Goal: Task Accomplishment & Management: Use online tool/utility

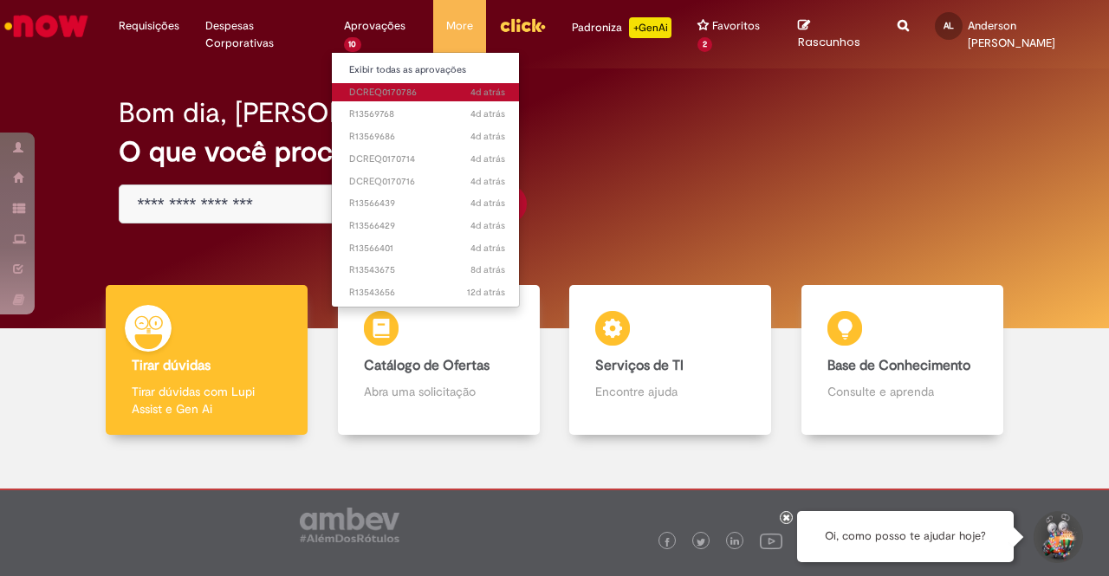
click at [394, 84] on link "4d atrás 4 dias atrás DCREQ0170786" at bounding box center [427, 92] width 191 height 19
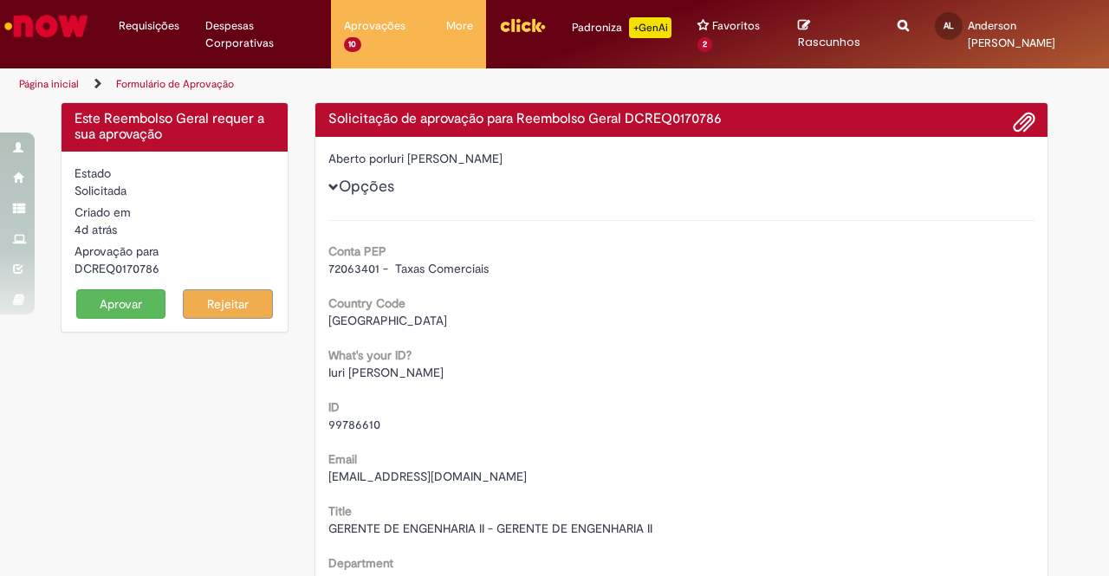
click at [120, 301] on button "Aprovar" at bounding box center [121, 303] width 90 height 29
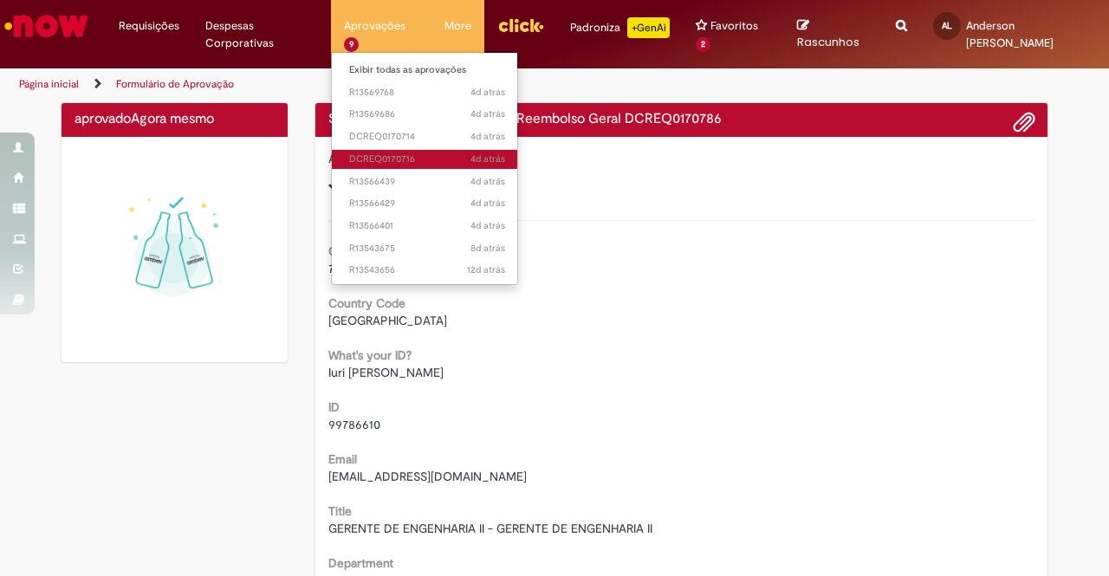
click at [391, 155] on span "4d atrás 4 dias atrás DCREQ0170716" at bounding box center [427, 159] width 156 height 14
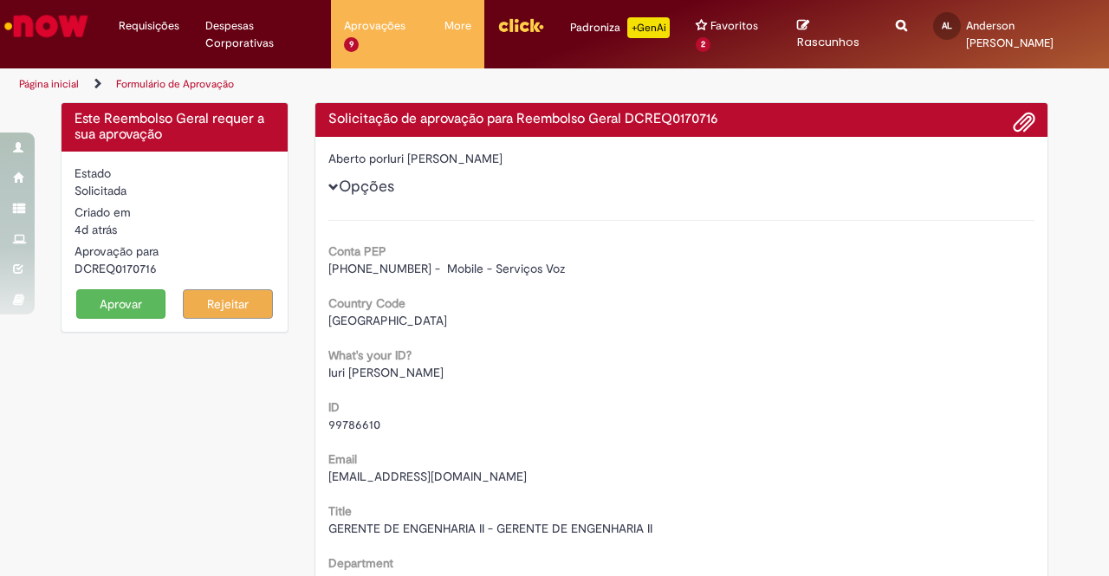
click at [126, 310] on button "Aprovar" at bounding box center [121, 303] width 90 height 29
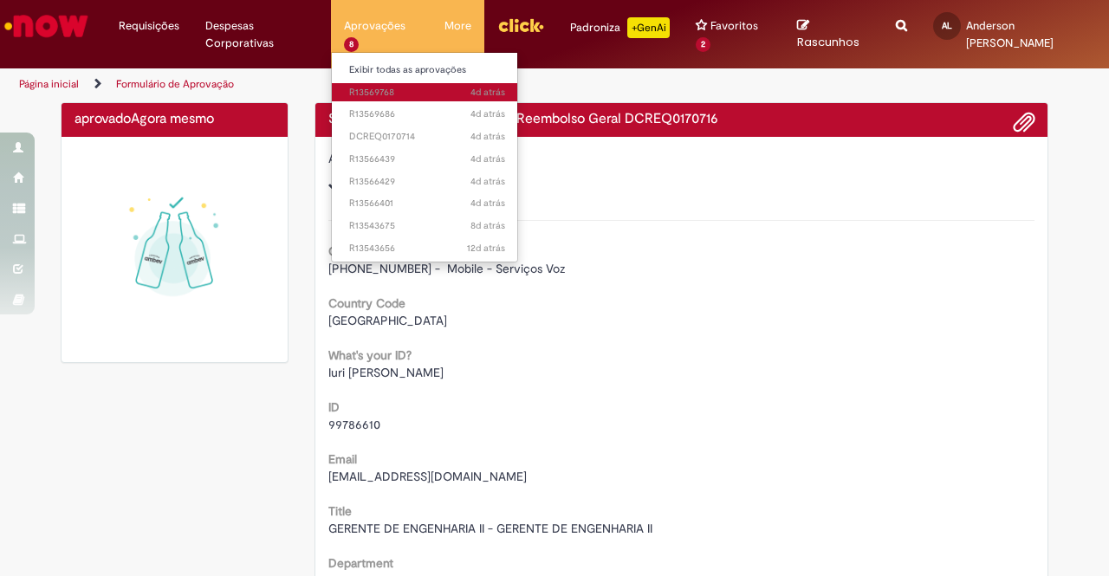
click at [370, 91] on span "4d atrás 4 dias atrás R13569768" at bounding box center [427, 93] width 156 height 14
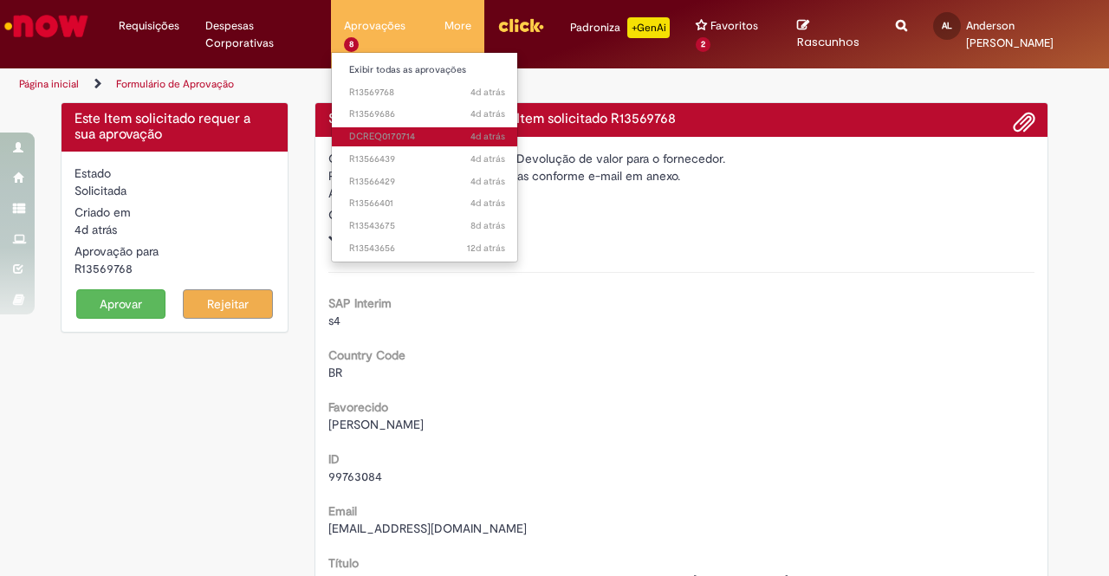
click at [404, 137] on span "4d atrás 4 dias atrás DCREQ0170714" at bounding box center [427, 137] width 156 height 14
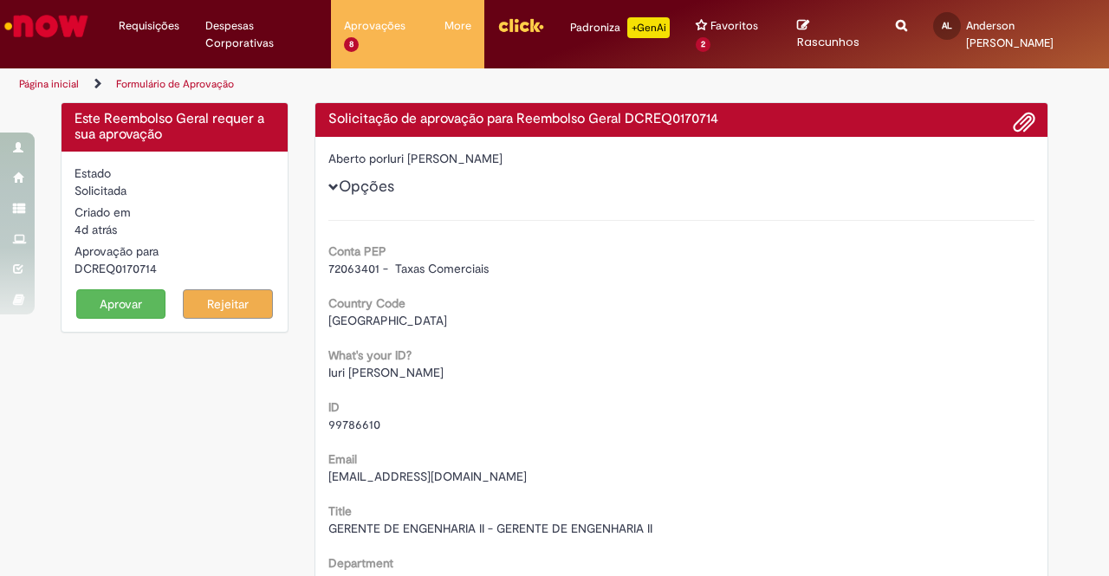
click at [159, 299] on div "Aprovar Rejeitar" at bounding box center [175, 303] width 200 height 29
click at [142, 299] on button "Aprovar" at bounding box center [121, 303] width 90 height 29
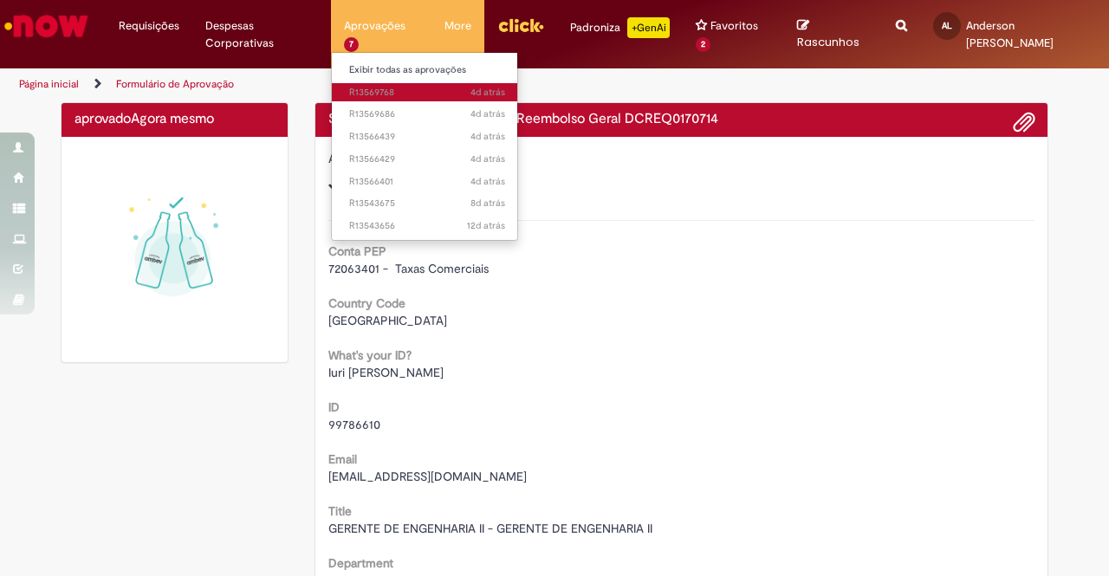
click at [389, 93] on span "4d atrás 4 dias atrás R13569768" at bounding box center [427, 93] width 156 height 14
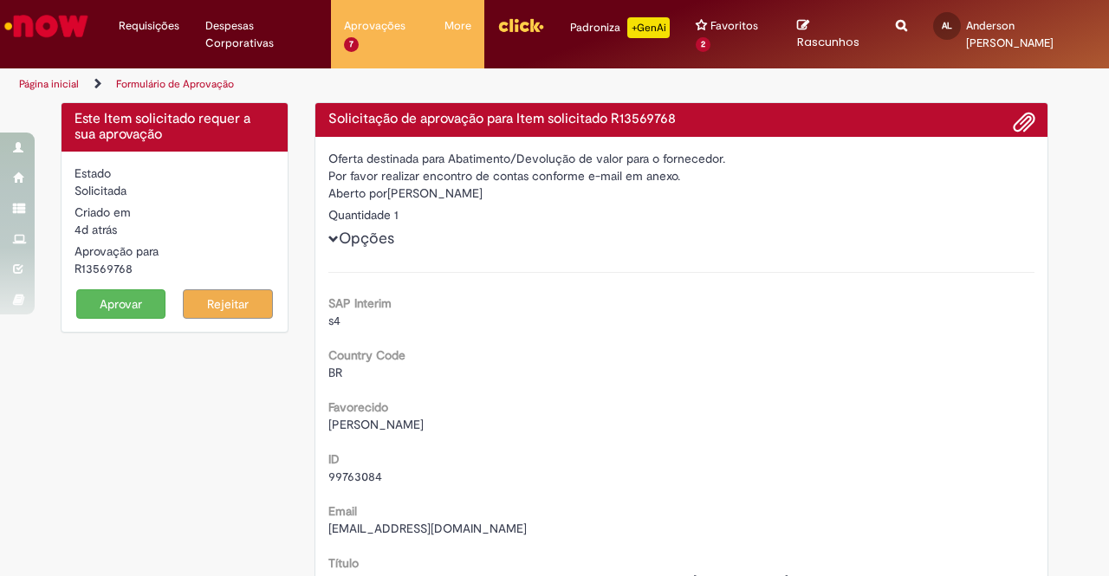
click at [109, 320] on div "Estado Solicitada Criado em 4d atrás 4 dias atrás Aprovação para R13569768 Apro…" at bounding box center [175, 242] width 226 height 180
click at [117, 308] on button "Aprovar" at bounding box center [121, 303] width 90 height 29
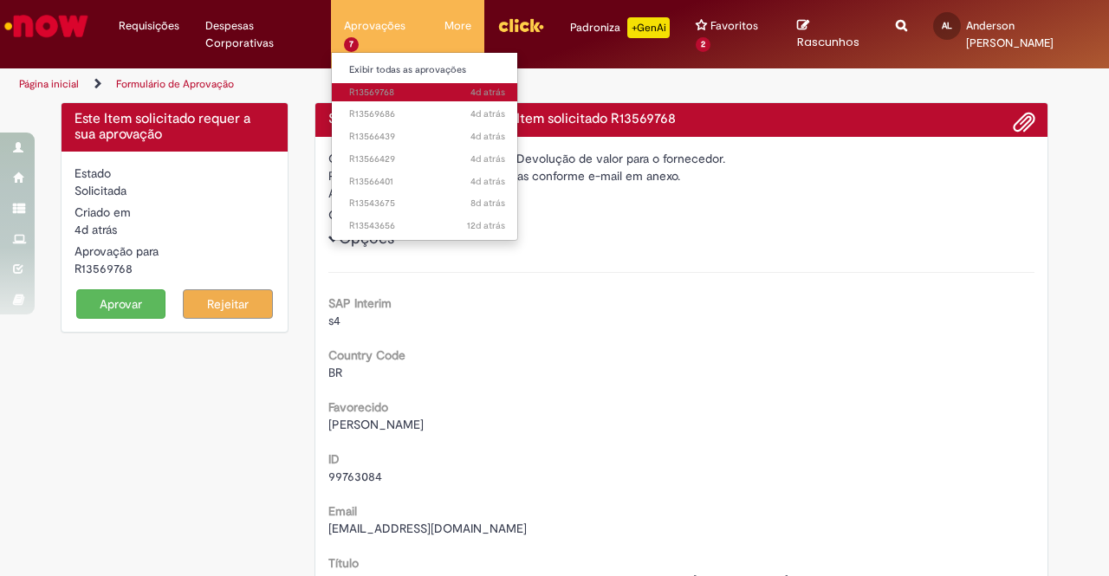
click at [379, 96] on span "4d atrás 4 dias atrás R13569768" at bounding box center [427, 93] width 156 height 14
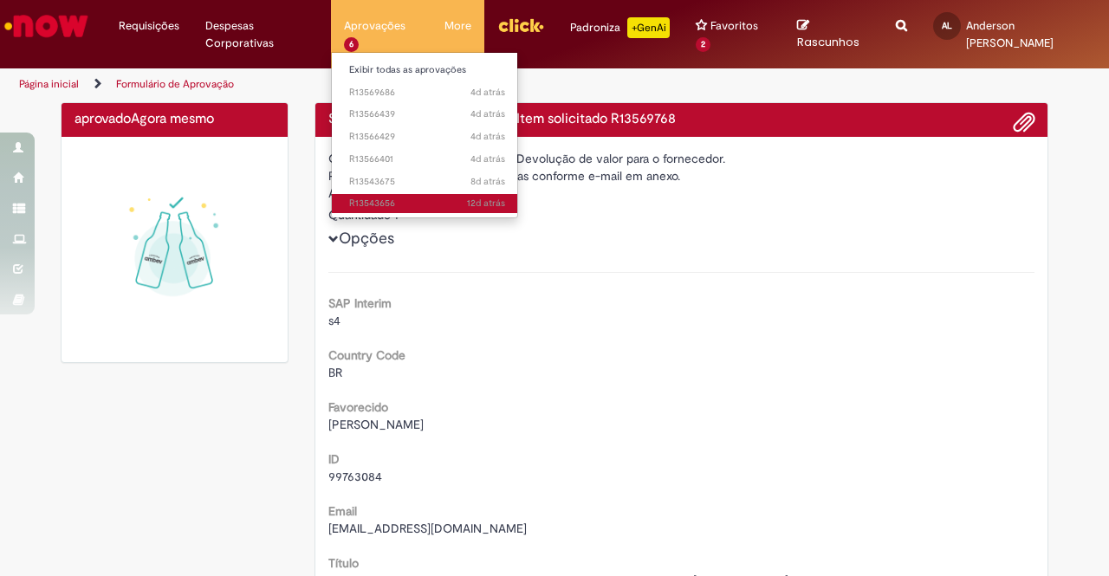
click at [385, 202] on span "12d atrás 12 dias atrás R13543656" at bounding box center [427, 204] width 156 height 14
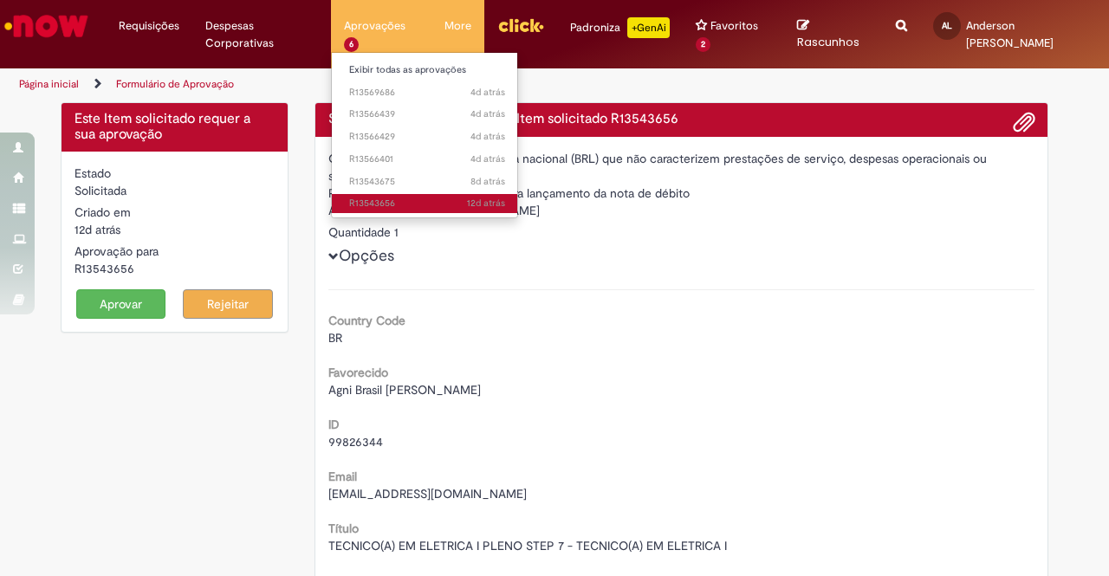
click at [385, 202] on span "12d atrás 12 dias atrás R13543656" at bounding box center [427, 204] width 156 height 14
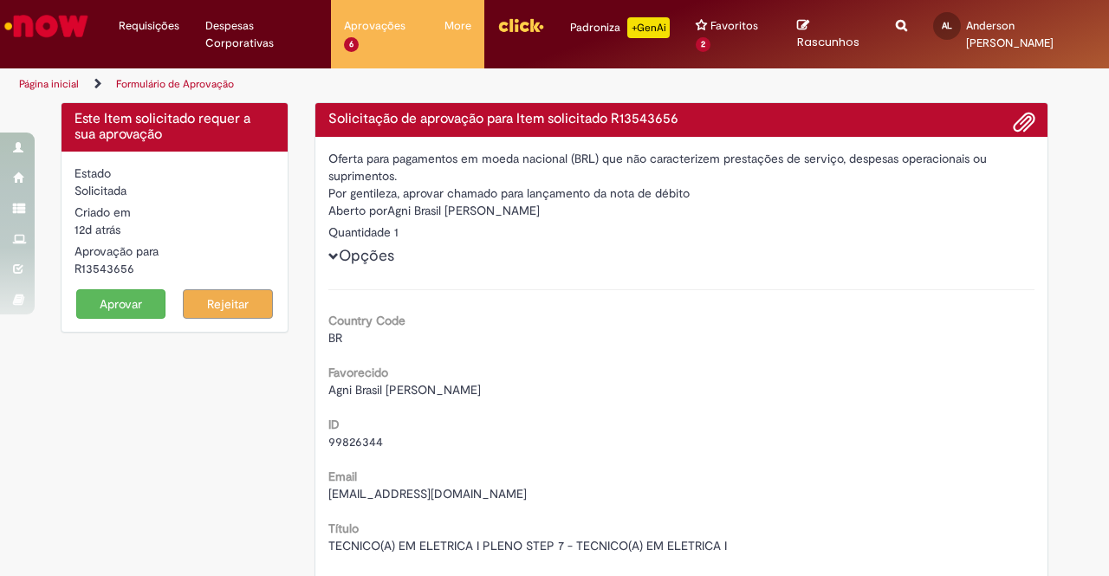
click at [117, 301] on button "Aprovar" at bounding box center [121, 303] width 90 height 29
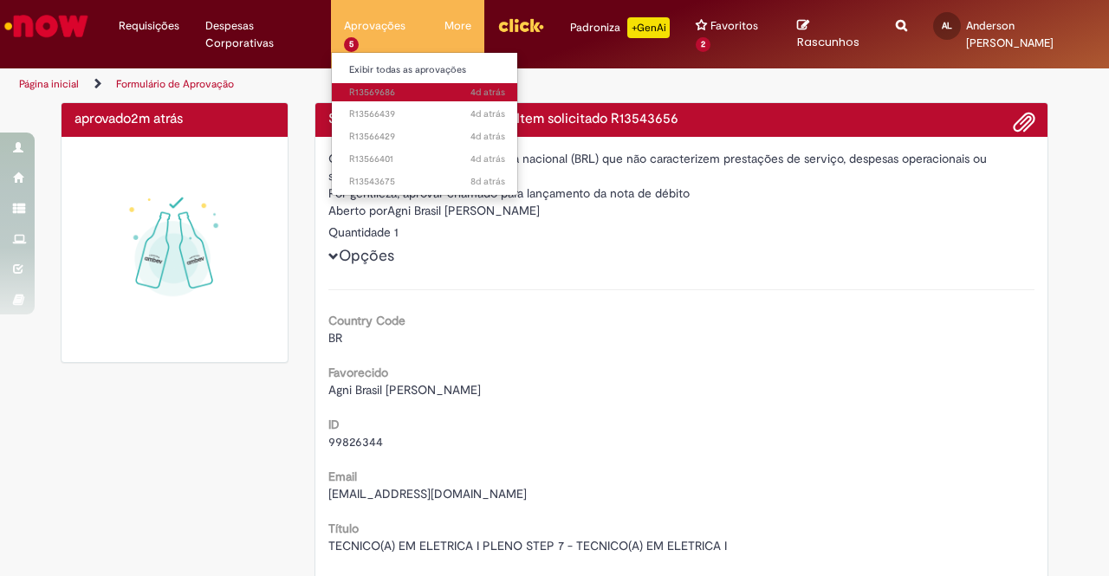
click at [388, 99] on link "4d atrás 4 dias atrás R13569686" at bounding box center [427, 92] width 191 height 19
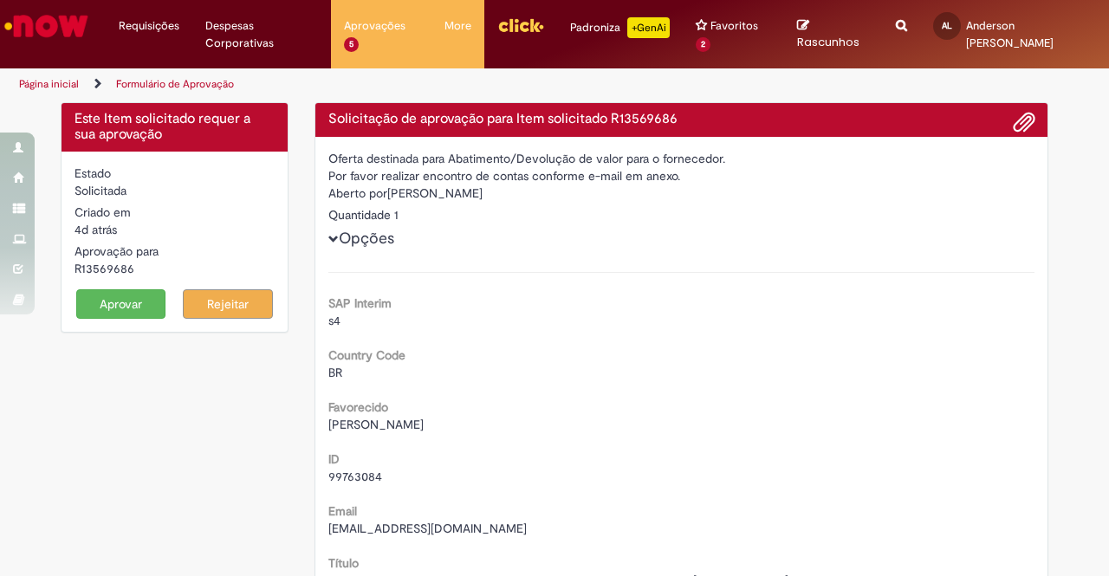
click at [113, 294] on button "Aprovar" at bounding box center [121, 303] width 90 height 29
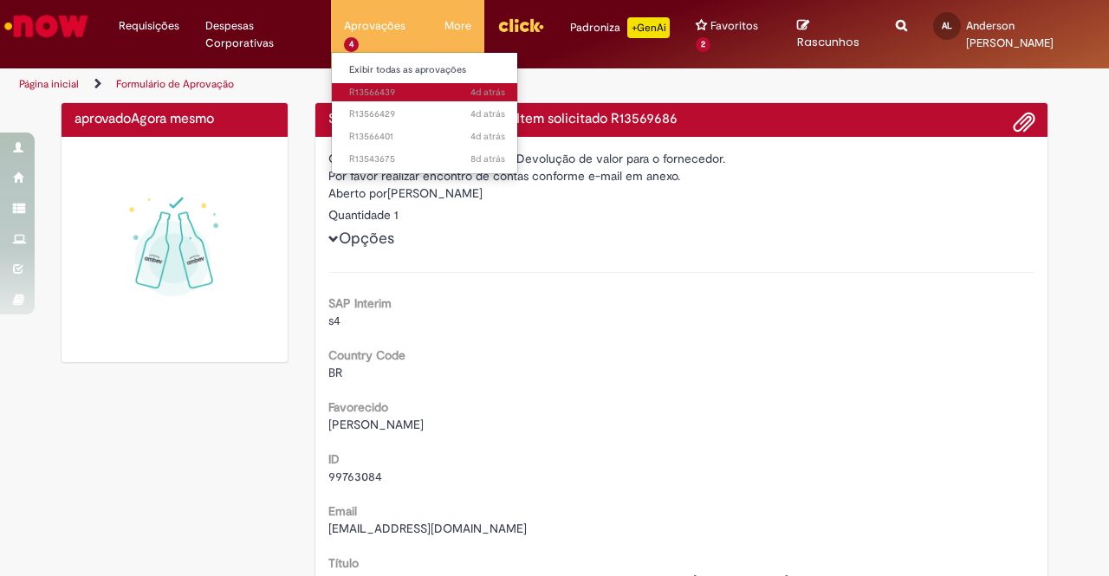
click at [349, 87] on span "4d atrás 4 dias atrás R13566439" at bounding box center [427, 93] width 156 height 14
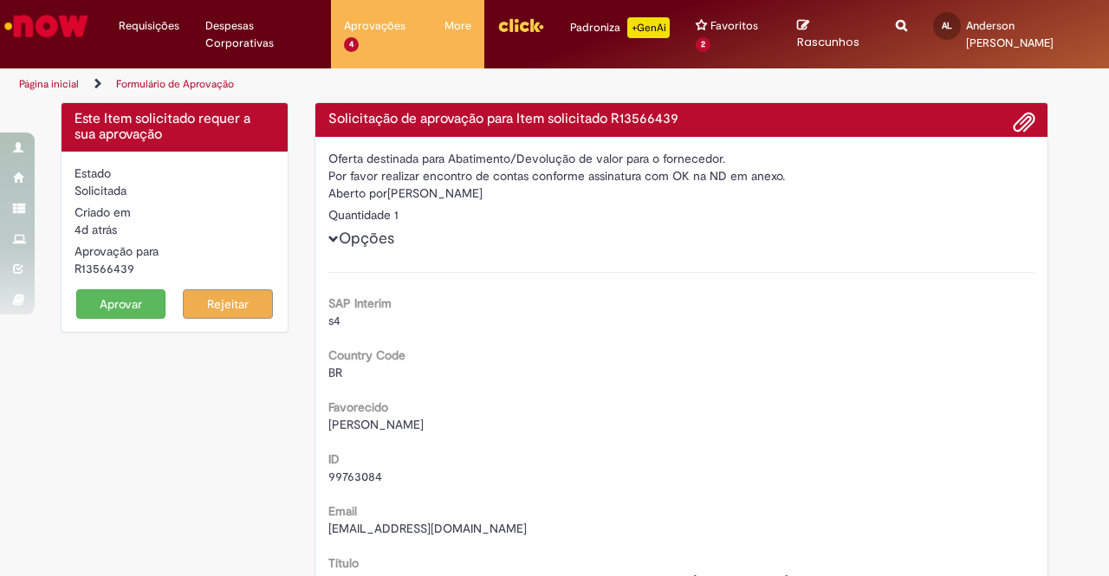
click at [123, 295] on button "Aprovar" at bounding box center [121, 303] width 90 height 29
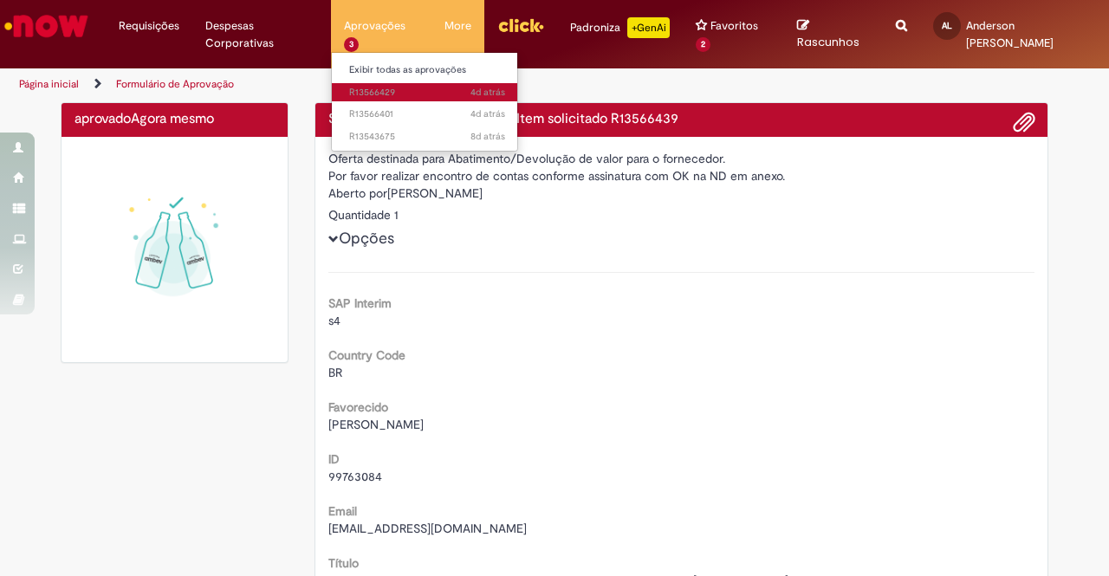
click at [379, 86] on span "4d atrás 4 dias atrás R13566429" at bounding box center [427, 93] width 156 height 14
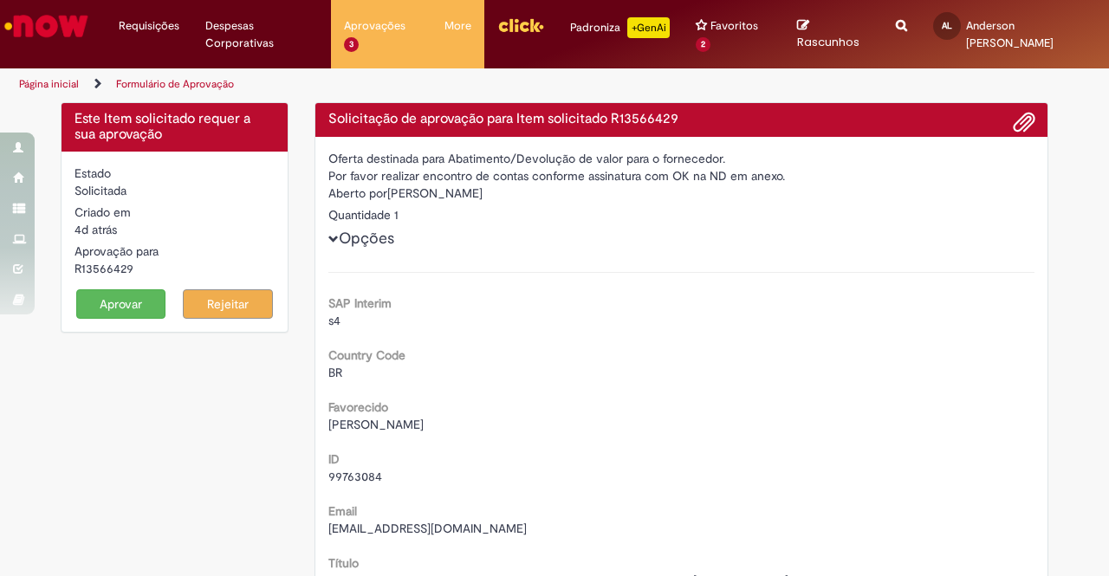
click at [116, 310] on button "Aprovar" at bounding box center [121, 303] width 90 height 29
